Goal: Information Seeking & Learning: Learn about a topic

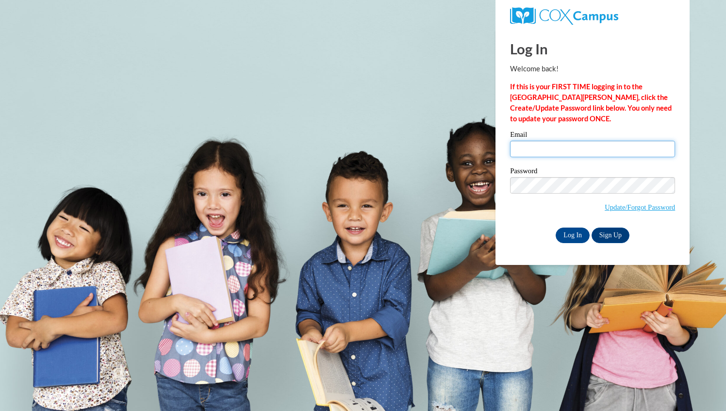
click at [558, 146] on input "Email" at bounding box center [592, 149] width 165 height 17
type input "aveln05@uwgb.edu"
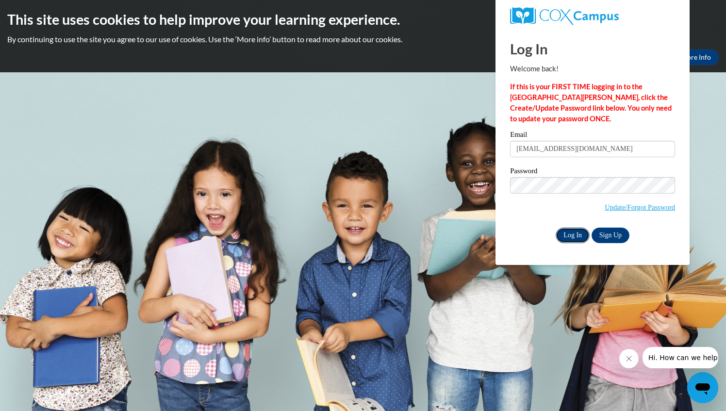
click at [570, 237] on input "Log In" at bounding box center [573, 236] width 34 height 16
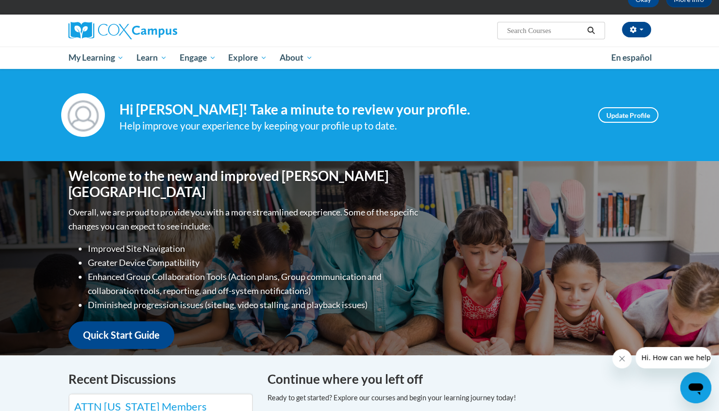
scroll to position [57, 0]
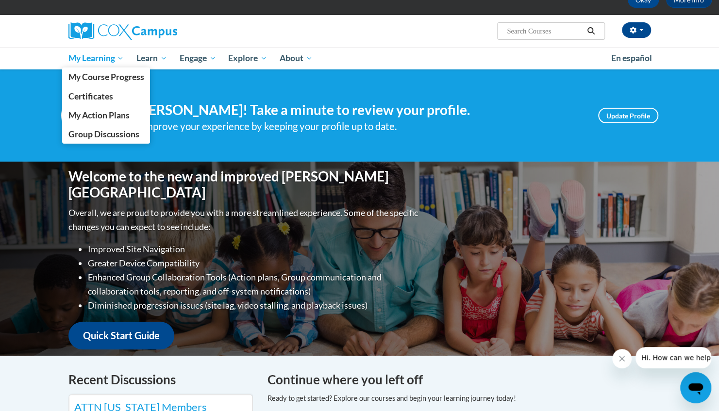
click at [99, 55] on span "My Learning" at bounding box center [96, 58] width 56 height 12
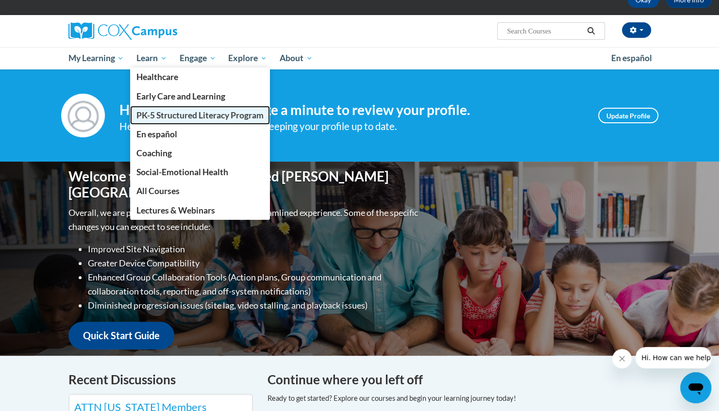
click at [159, 107] on link "PK-5 Structured Literacy Program" at bounding box center [200, 115] width 140 height 19
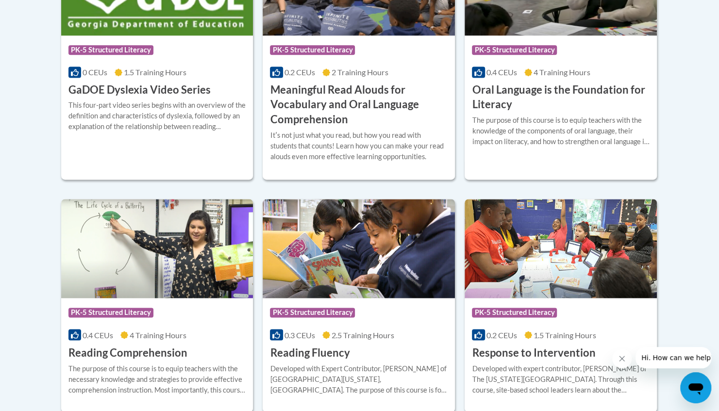
scroll to position [589, 0]
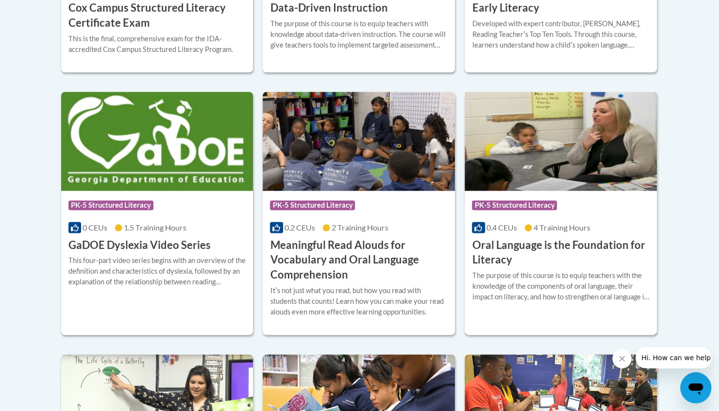
click at [532, 243] on h3 "Oral Language is the Foundation for Literacy" at bounding box center [561, 253] width 178 height 30
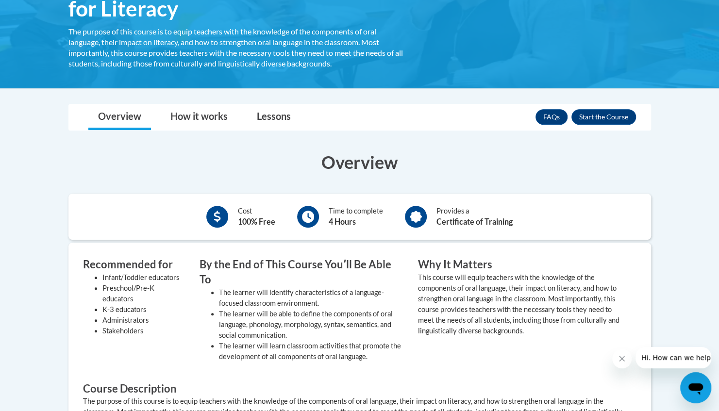
scroll to position [202, 0]
click at [283, 118] on link "Lessons" at bounding box center [273, 118] width 53 height 26
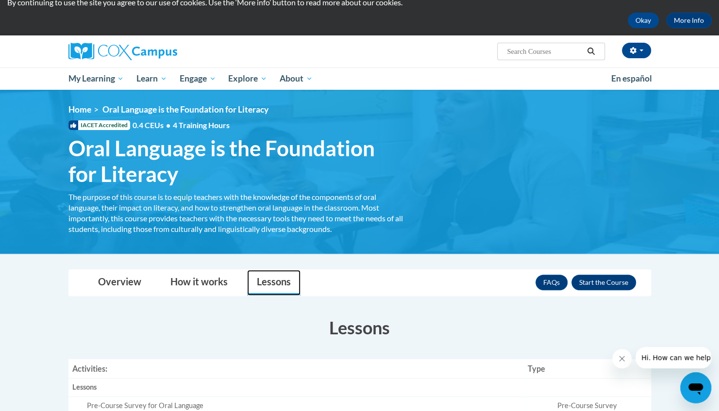
scroll to position [0, 0]
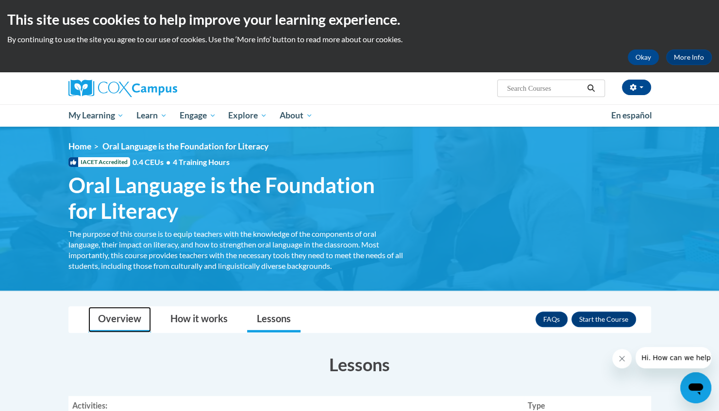
click at [131, 307] on link "Overview" at bounding box center [119, 320] width 63 height 26
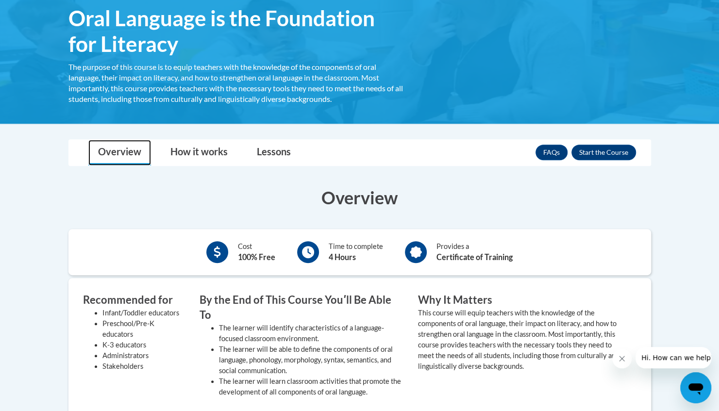
scroll to position [140, 0]
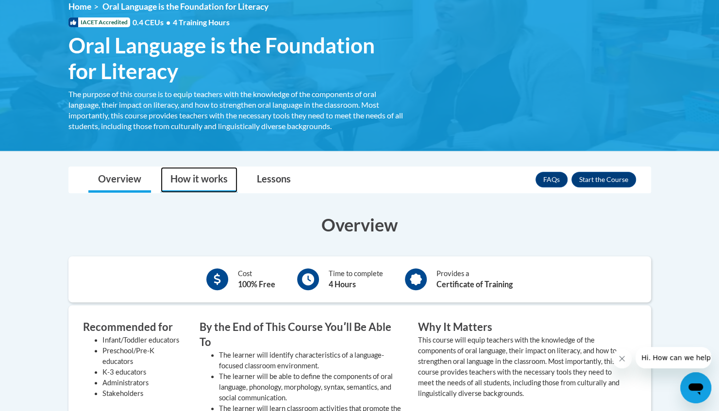
click at [209, 179] on link "How it works" at bounding box center [199, 180] width 77 height 26
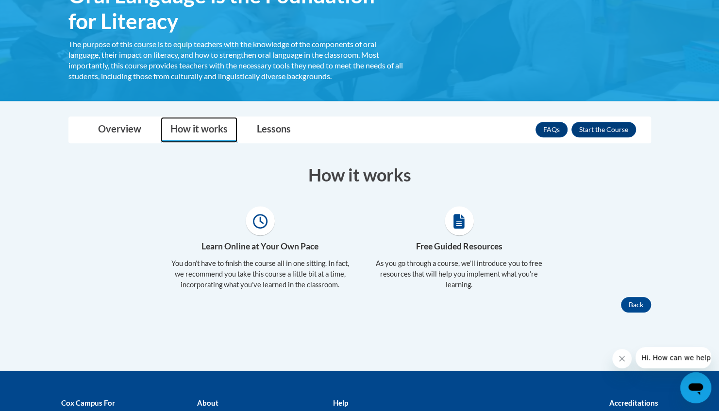
scroll to position [195, 0]
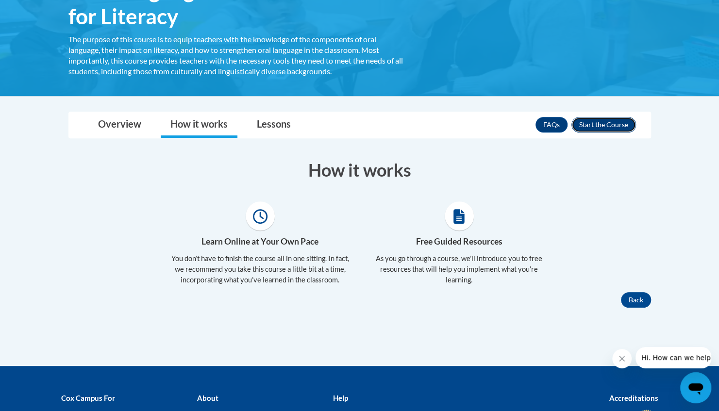
click at [603, 121] on button "Enroll" at bounding box center [604, 125] width 65 height 16
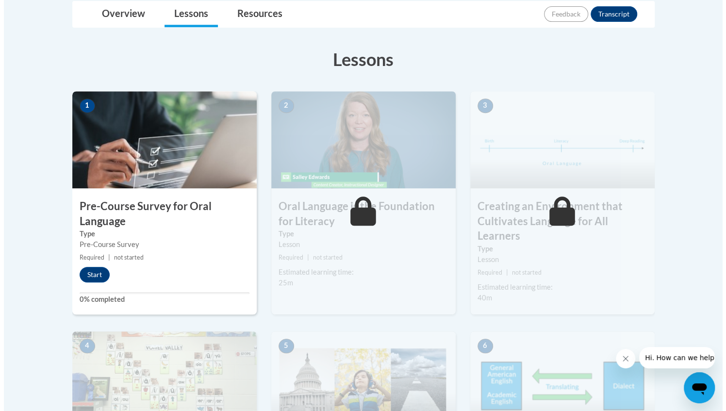
scroll to position [234, 0]
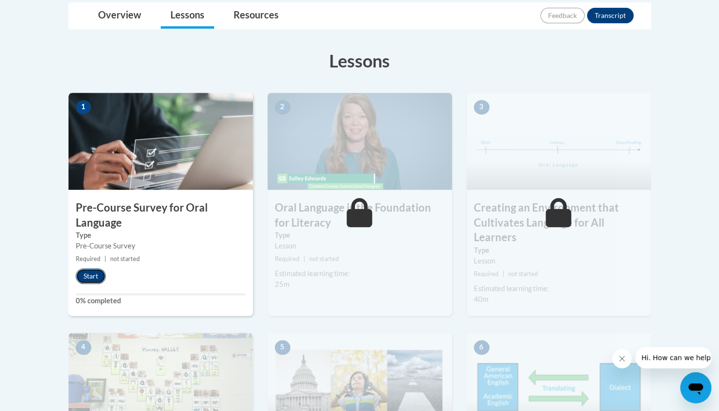
click at [99, 269] on button "Start" at bounding box center [91, 277] width 30 height 16
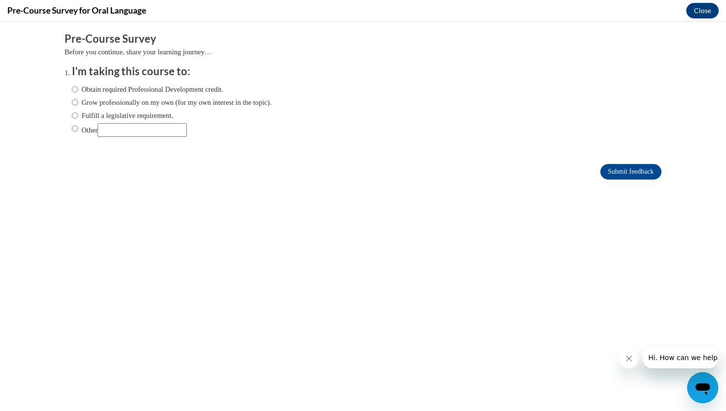
scroll to position [0, 0]
click at [72, 118] on input "Fulfill a legislative requirement." at bounding box center [75, 115] width 6 height 11
radio input "true"
click at [617, 174] on input "Submit feedback" at bounding box center [631, 172] width 61 height 16
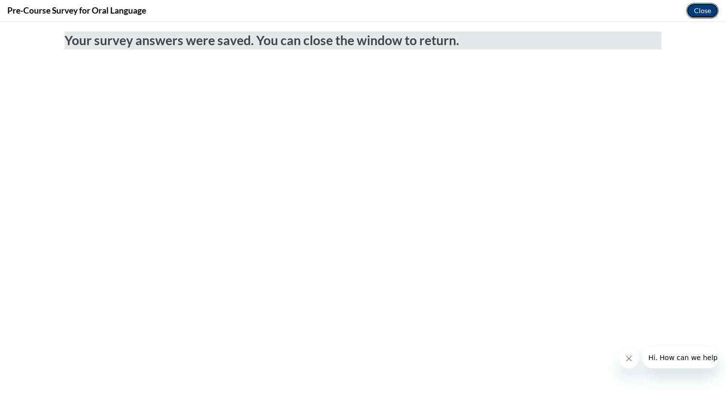
click at [702, 12] on button "Close" at bounding box center [703, 11] width 33 height 16
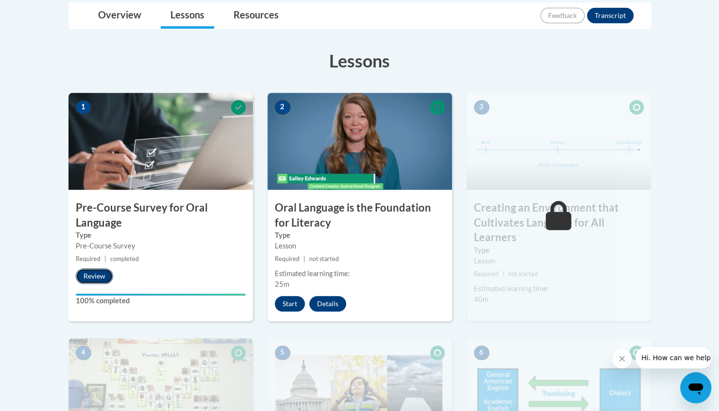
click at [90, 277] on button "Review" at bounding box center [94, 277] width 37 height 16
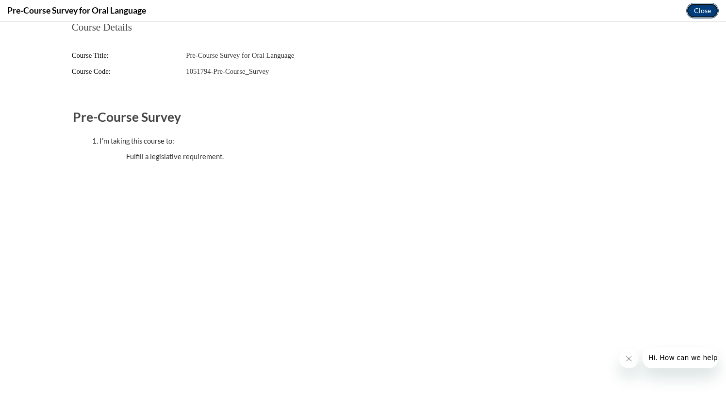
click at [697, 12] on button "Close" at bounding box center [703, 11] width 33 height 16
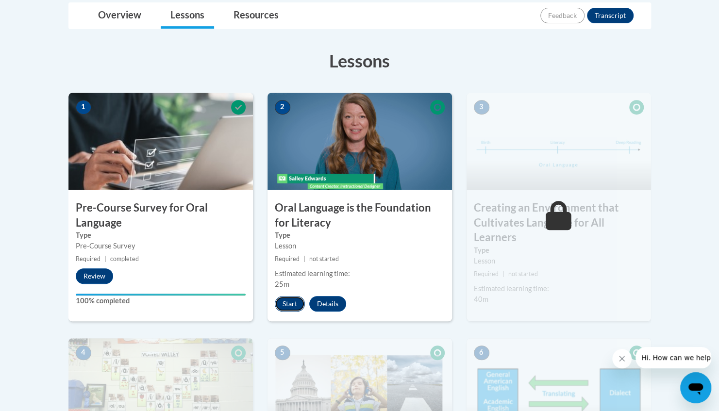
click at [295, 304] on button "Start" at bounding box center [290, 304] width 30 height 16
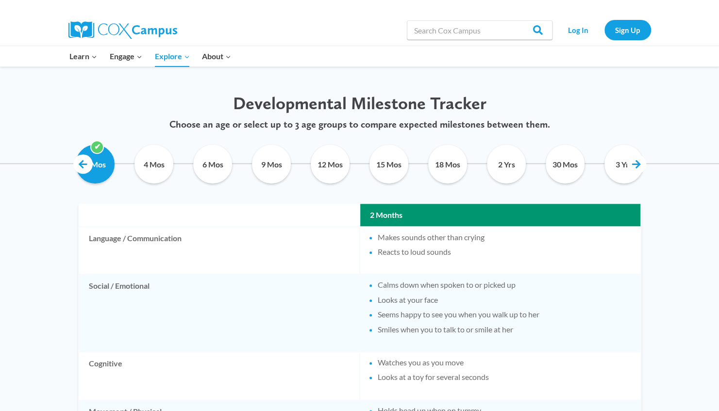
scroll to position [458, 0]
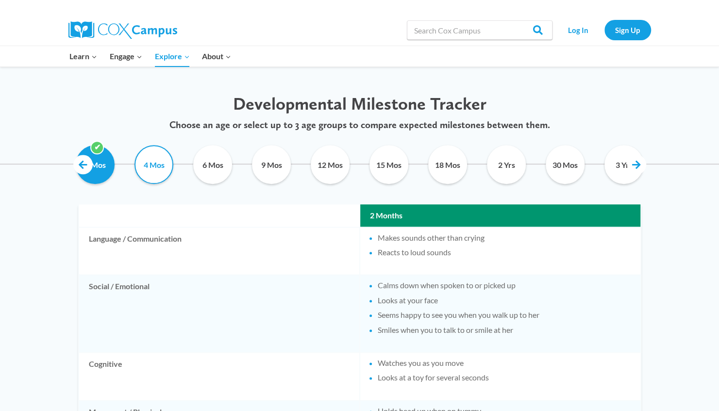
click at [160, 173] on input "4 Mos" at bounding box center [154, 164] width 44 height 39
checkbox input "true"
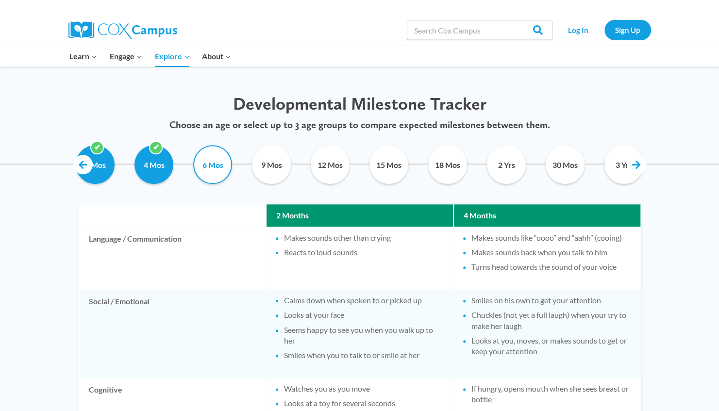
click at [206, 167] on input "6 Mos" at bounding box center [213, 164] width 44 height 39
checkbox input "true"
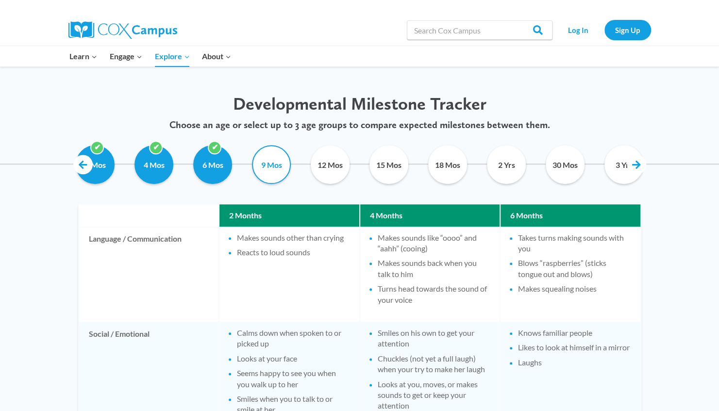
click at [264, 164] on input "9 Mos" at bounding box center [272, 164] width 44 height 39
click at [272, 171] on input "9 Mos" at bounding box center [272, 164] width 44 height 39
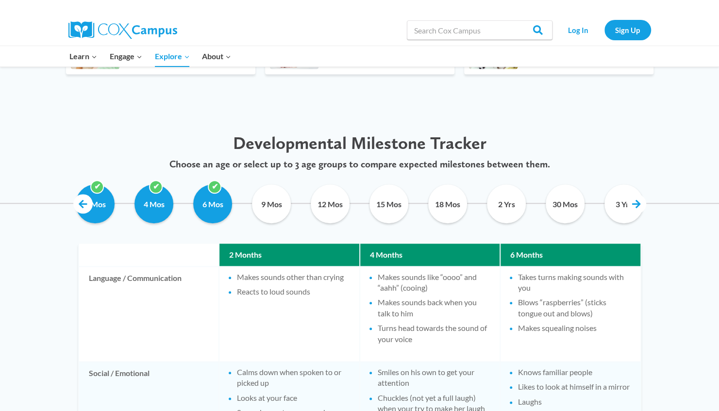
scroll to position [317, 0]
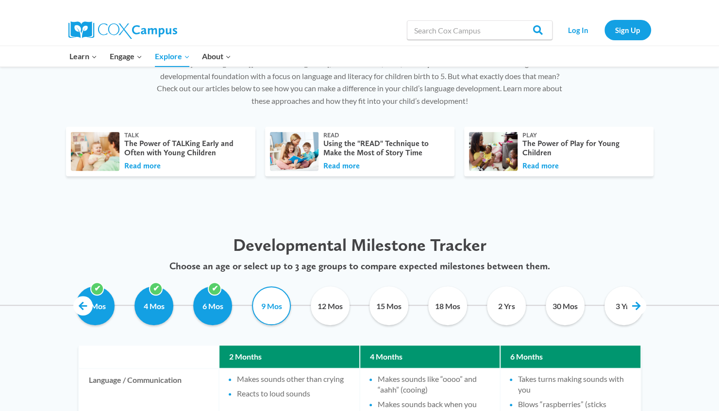
click at [271, 310] on input "9 Mos" at bounding box center [272, 306] width 44 height 39
checkbox input "false"
click at [335, 304] on input "12 Mos" at bounding box center [330, 306] width 44 height 39
checkbox input "false"
click at [380, 305] on input "15 Mos" at bounding box center [389, 306] width 44 height 39
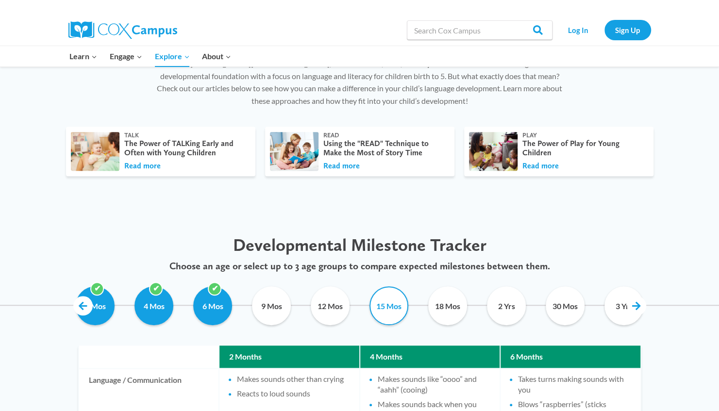
checkbox input "false"
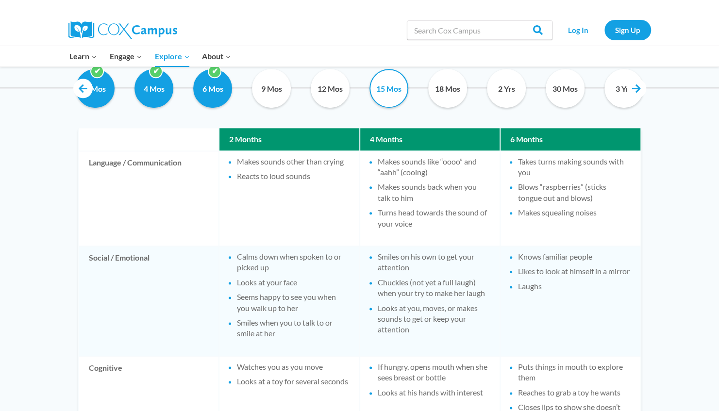
scroll to position [535, 0]
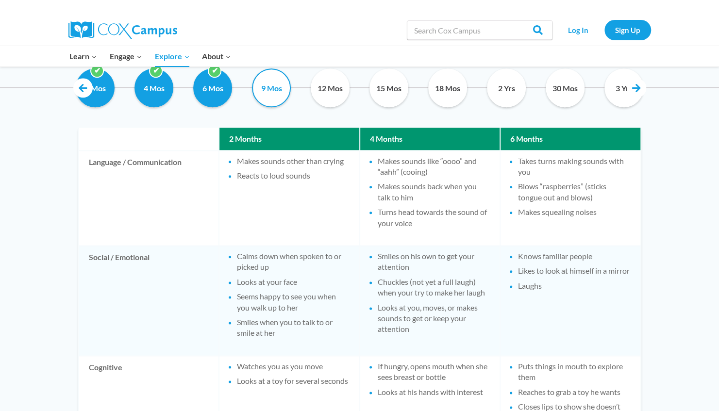
click at [256, 94] on input "9 Mos" at bounding box center [272, 87] width 44 height 39
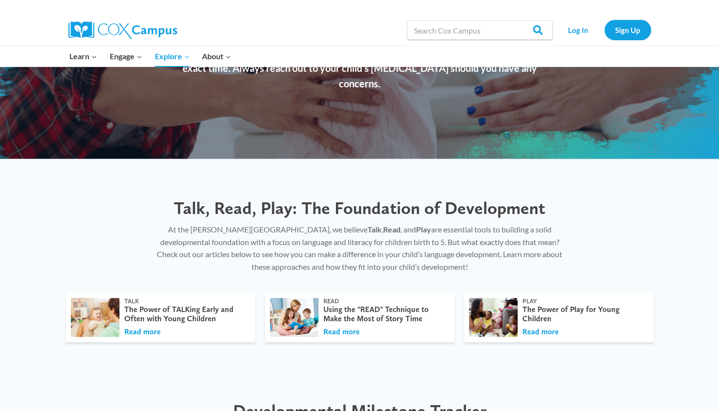
scroll to position [310, 0]
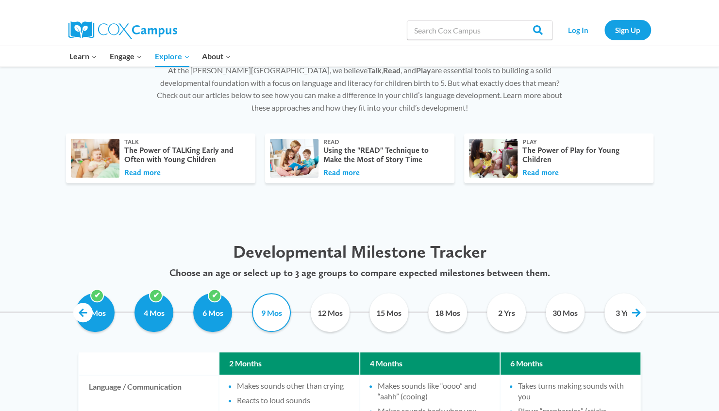
click at [272, 312] on input "9 Mos" at bounding box center [272, 312] width 44 height 39
checkbox input "false"
click at [636, 312] on link at bounding box center [636, 312] width 19 height 19
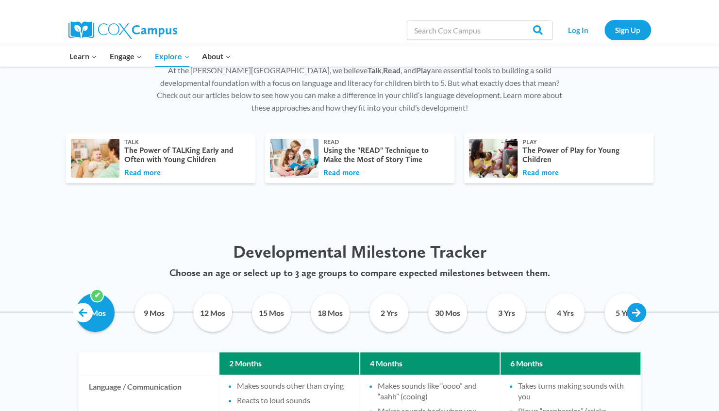
click at [636, 312] on link at bounding box center [636, 312] width 19 height 19
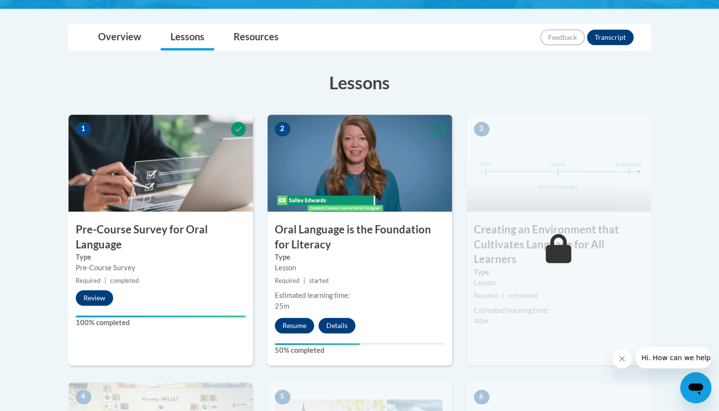
scroll to position [211, 0]
